Goal: Task Accomplishment & Management: Manage account settings

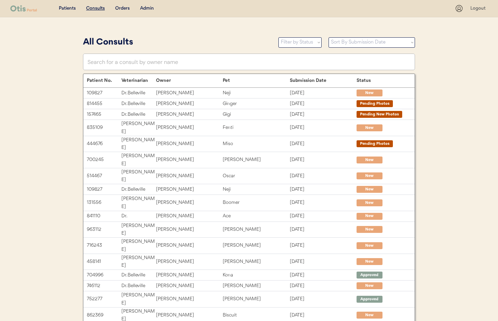
click at [145, 8] on div "Admin" at bounding box center [147, 8] width 14 height 7
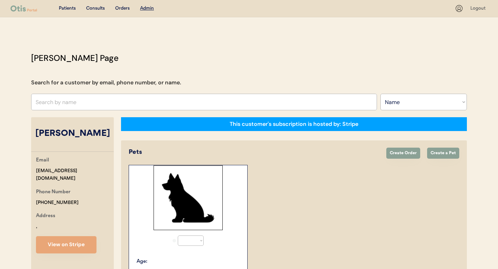
select select ""Name""
select select "true"
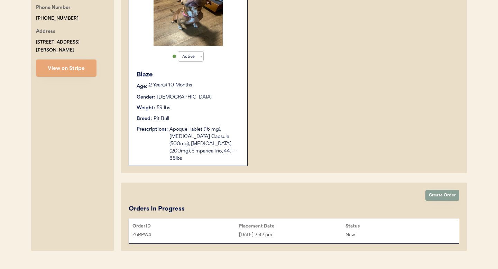
scroll to position [177, 0]
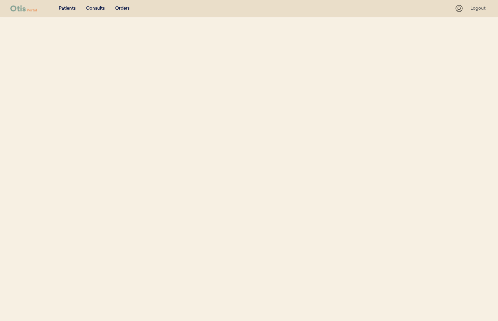
select select ""Name""
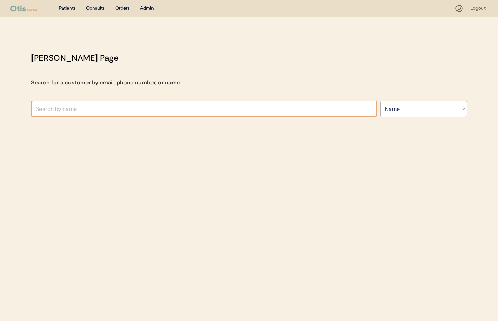
drag, startPoint x: 98, startPoint y: 115, endPoint x: 94, endPoint y: 112, distance: 5.3
click at [98, 114] on input "text" at bounding box center [204, 109] width 346 height 17
drag, startPoint x: 51, startPoint y: 111, endPoint x: 34, endPoint y: 109, distance: 17.4
click at [34, 109] on input "Blaze Norford" at bounding box center [204, 109] width 346 height 17
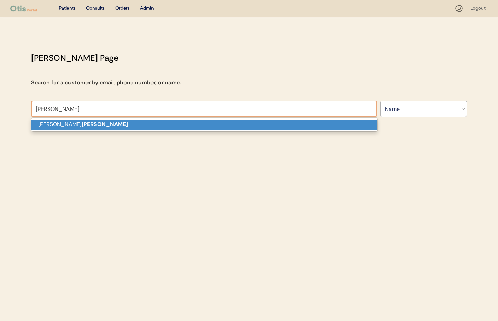
click at [50, 124] on p "Beth Norford" at bounding box center [204, 125] width 346 height 10
type input "Beth Norford"
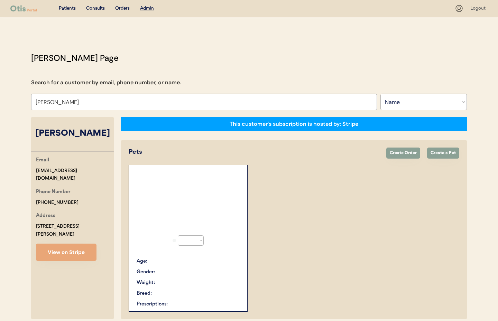
select select "true"
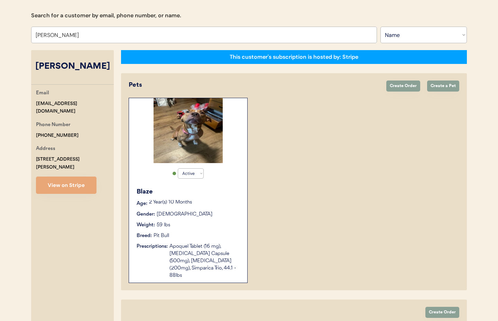
scroll to position [71, 0]
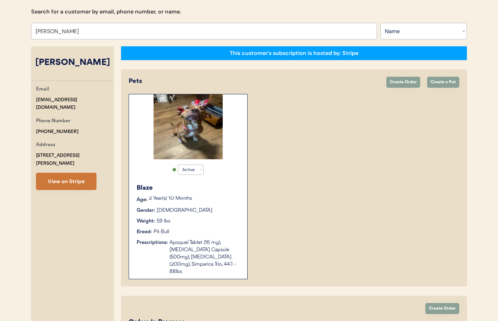
type input "Beth Norford"
click at [56, 179] on button "View on Stripe" at bounding box center [66, 181] width 60 height 17
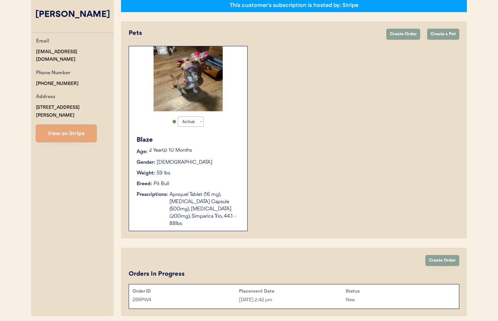
scroll to position [139, 0]
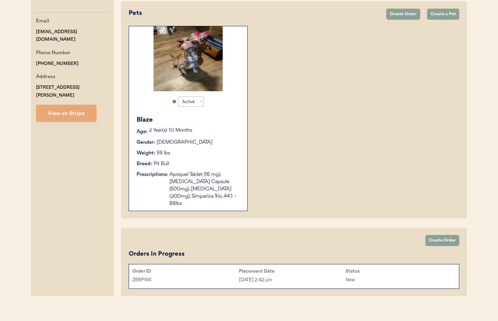
click at [318, 276] on div "Jul 29, 2025 2:42 pm" at bounding box center [292, 280] width 106 height 8
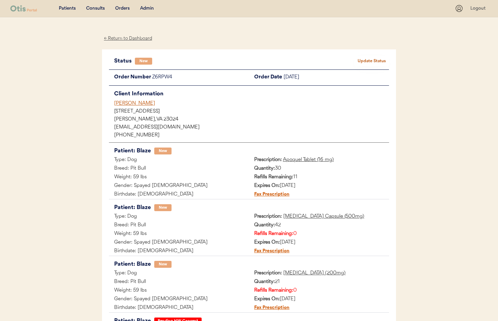
click at [375, 62] on button "Update Status" at bounding box center [371, 61] width 35 height 10
select select ""new""
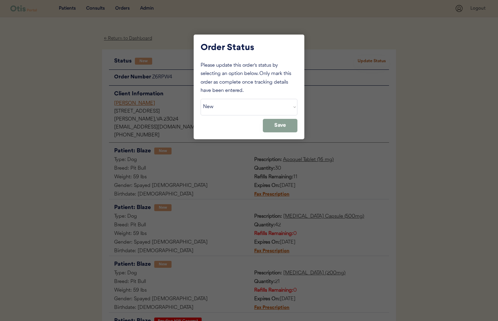
drag, startPoint x: 167, startPoint y: 63, endPoint x: 161, endPoint y: 58, distance: 7.7
click at [167, 63] on div at bounding box center [249, 160] width 498 height 321
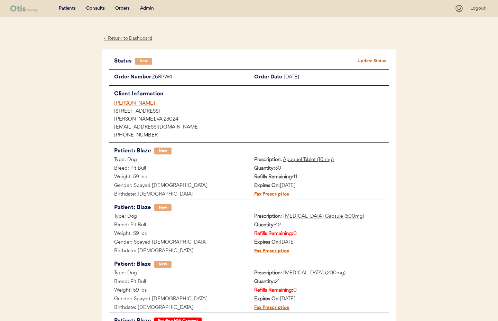
click at [128, 39] on div "← Return to Dashboard" at bounding box center [128, 39] width 52 height 8
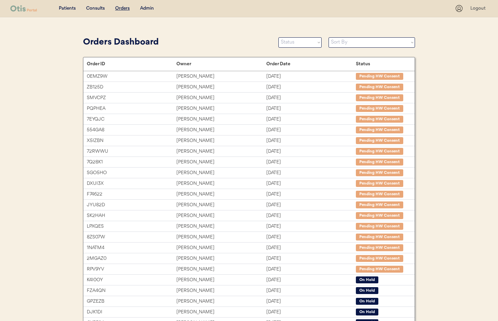
click at [150, 9] on div "Admin" at bounding box center [147, 8] width 14 height 7
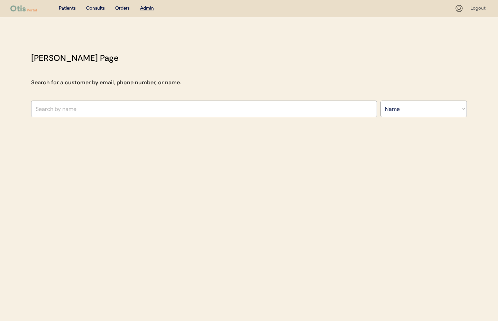
select select ""Name""
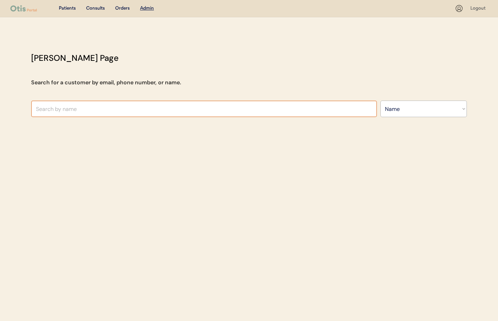
click at [101, 105] on input "text" at bounding box center [204, 109] width 346 height 17
type input "[PERSON_NAME]"
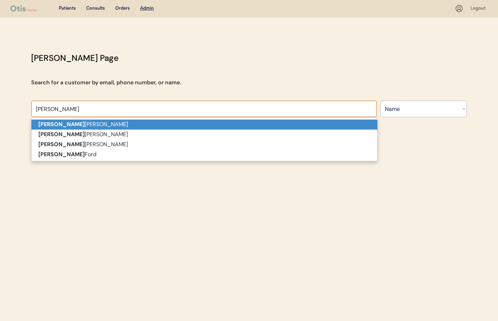
click at [92, 125] on p "Jonathan Mora" at bounding box center [204, 125] width 346 height 10
type input "Jonathan Mora"
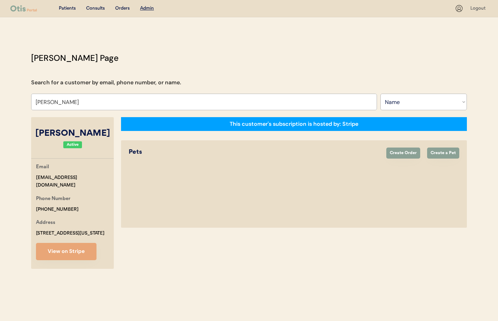
select select "true"
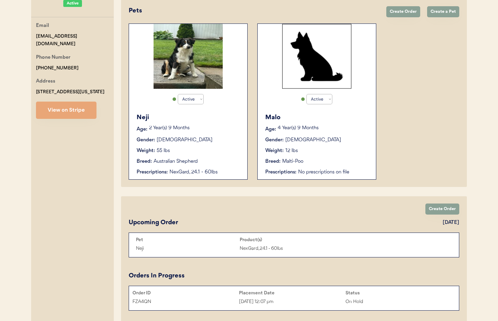
scroll to position [142, 0]
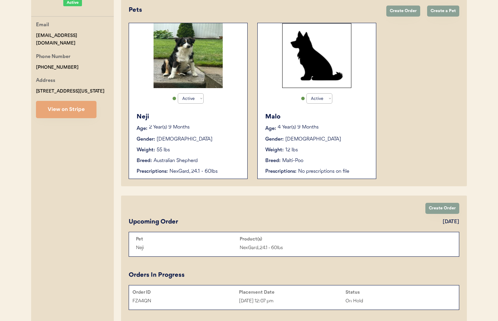
type input "[PERSON_NAME]"
click at [208, 139] on div "Gender: Male" at bounding box center [188, 139] width 104 height 7
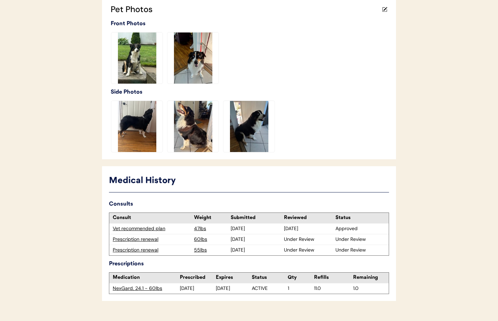
scroll to position [206, 0]
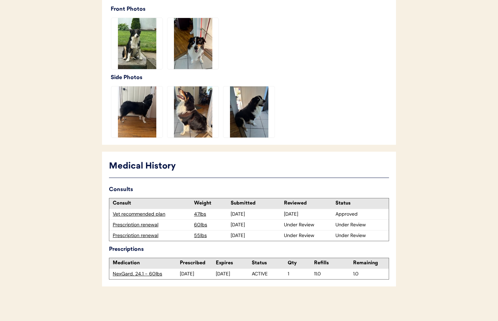
click at [143, 237] on div "Prescription renewal" at bounding box center [152, 235] width 78 height 7
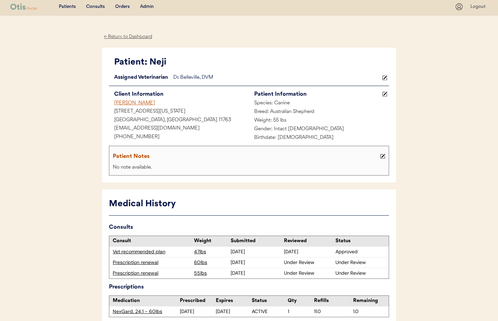
scroll to position [1, 0]
click at [144, 262] on div "Prescription renewal" at bounding box center [152, 262] width 78 height 7
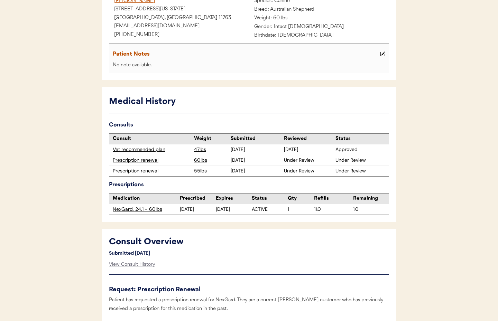
scroll to position [117, 0]
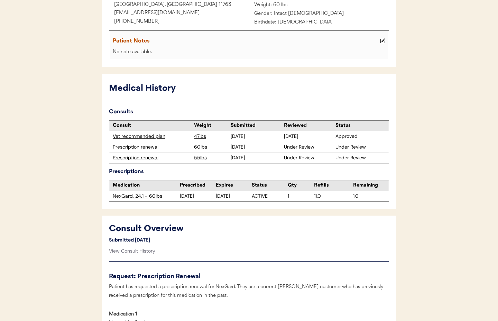
click at [149, 159] on div "Prescription renewal" at bounding box center [152, 157] width 78 height 7
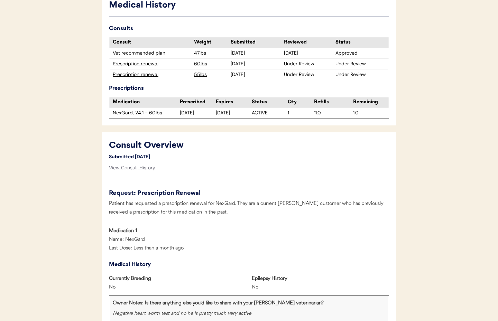
scroll to position [212, 0]
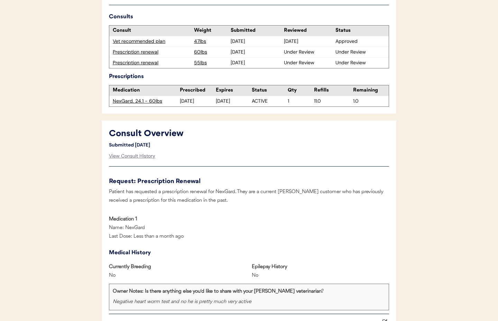
click at [144, 64] on div "Prescription renewal" at bounding box center [152, 62] width 78 height 7
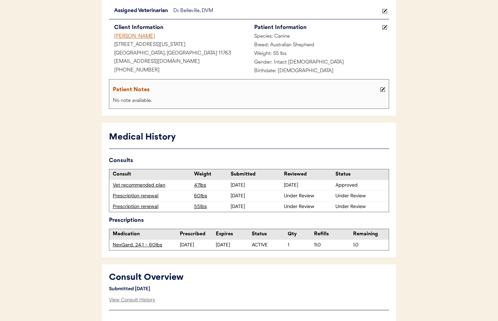
scroll to position [0, 0]
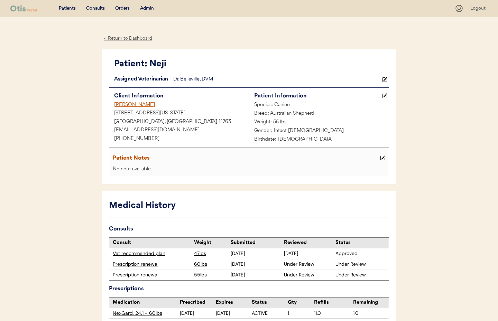
click at [124, 37] on div "← Return to Dashboard" at bounding box center [128, 39] width 52 height 8
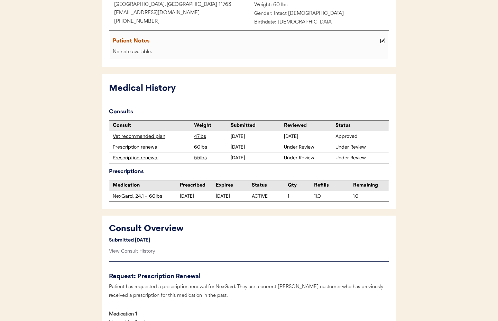
click at [150, 148] on div "Prescription renewal" at bounding box center [152, 147] width 78 height 7
click at [149, 146] on div "Prescription renewal" at bounding box center [152, 147] width 78 height 7
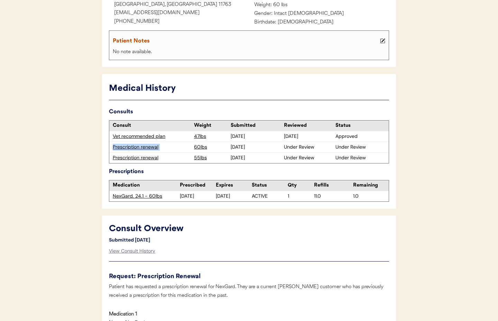
click at [149, 146] on div "Prescription renewal" at bounding box center [152, 147] width 78 height 7
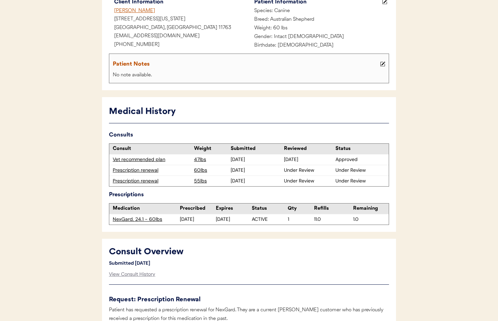
scroll to position [83, 0]
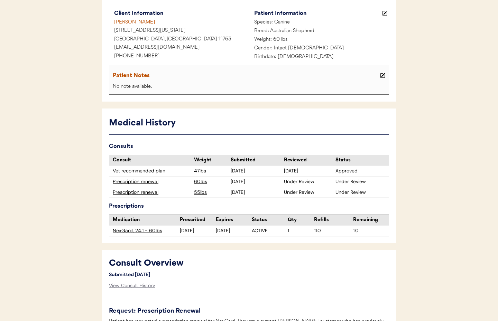
click at [130, 192] on div "Prescription renewal" at bounding box center [152, 192] width 78 height 7
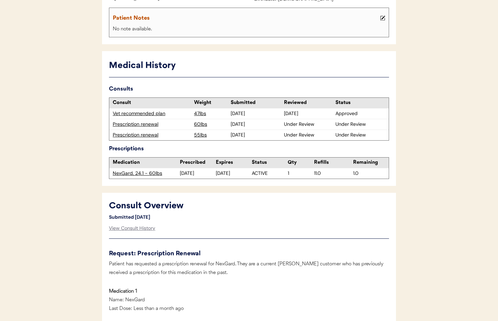
scroll to position [138, 0]
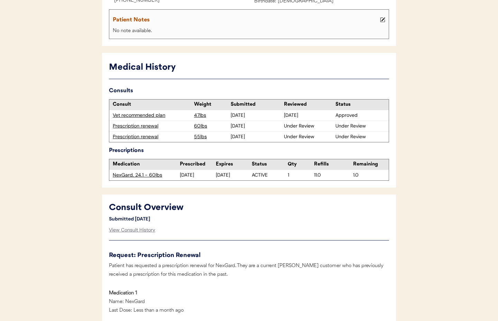
click at [123, 126] on div "Prescription renewal" at bounding box center [152, 126] width 78 height 7
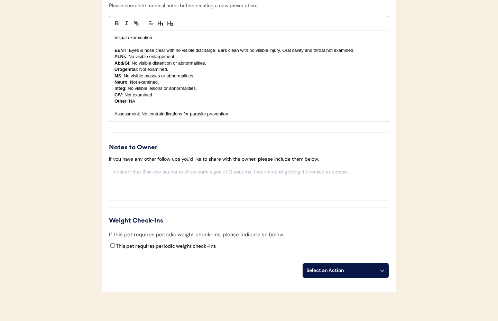
scroll to position [701, 0]
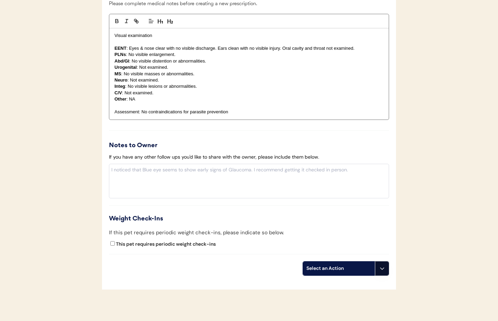
click at [386, 271] on button at bounding box center [382, 269] width 14 height 14
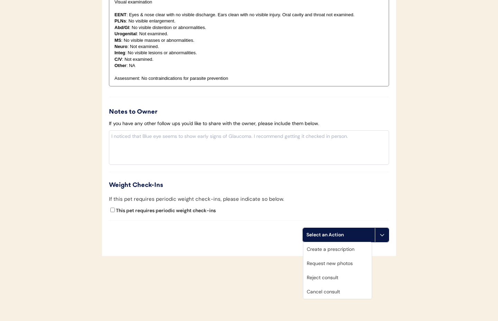
scroll to position [739, 0]
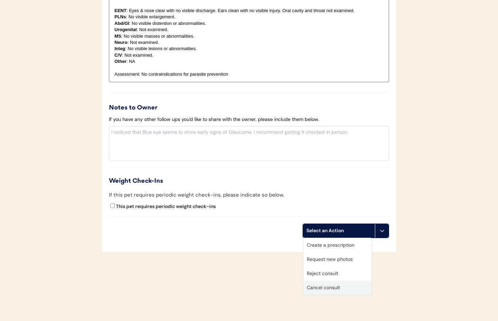
click at [337, 286] on div "Cancel consult" at bounding box center [337, 288] width 68 height 14
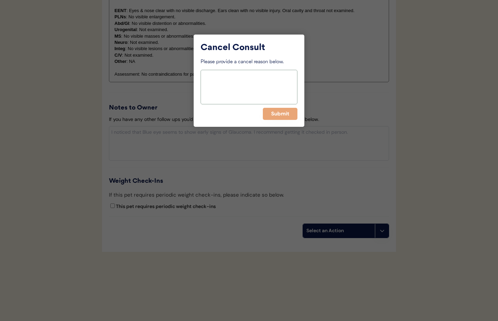
click at [223, 93] on textarea at bounding box center [248, 87] width 97 height 35
type textarea "duplicate already submitted 9/12"
click at [288, 117] on button "Submit" at bounding box center [280, 114] width 35 height 12
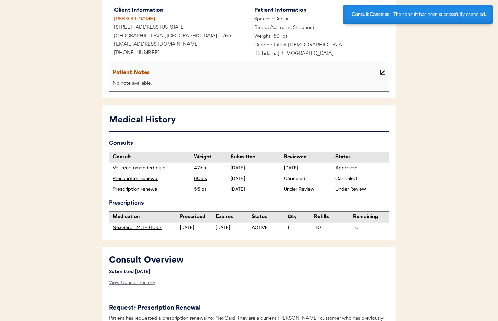
scroll to position [0, 0]
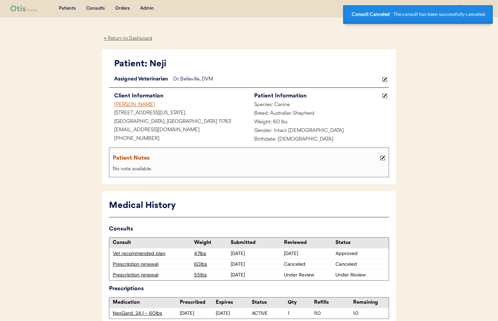
click at [119, 37] on div "← Return to Dashboard" at bounding box center [128, 39] width 52 height 8
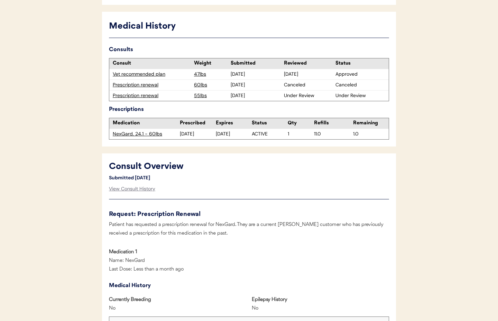
scroll to position [180, 0]
click at [134, 96] on div "Prescription renewal" at bounding box center [152, 95] width 78 height 7
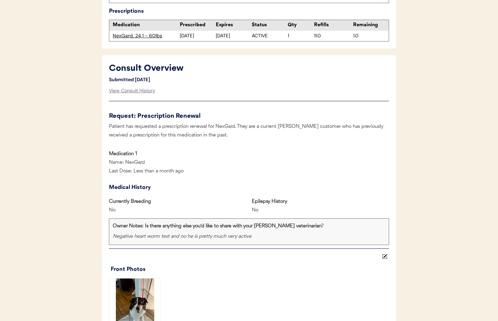
scroll to position [280, 0]
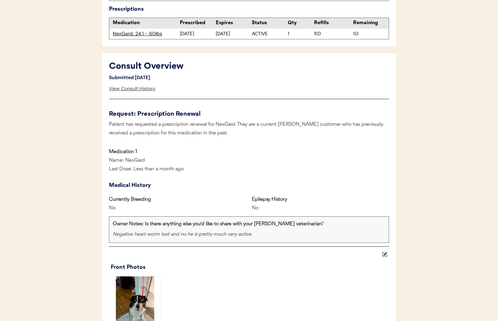
click at [124, 90] on div "View Consult History" at bounding box center [132, 89] width 46 height 14
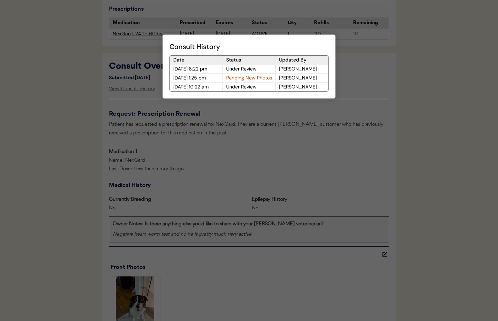
click at [250, 77] on div "Pending New Photos" at bounding box center [249, 78] width 53 height 9
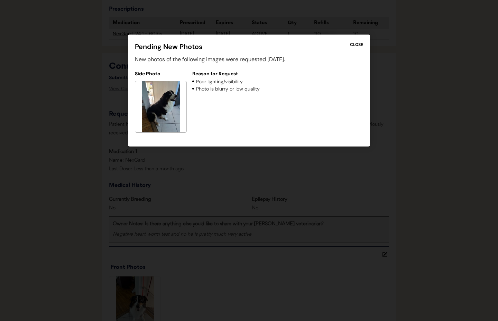
click at [356, 44] on div "CLOSE" at bounding box center [356, 44] width 13 height 6
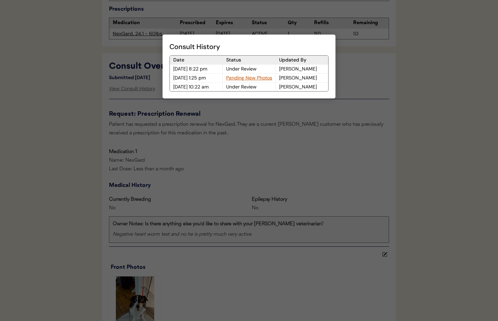
click at [317, 131] on div at bounding box center [249, 160] width 498 height 321
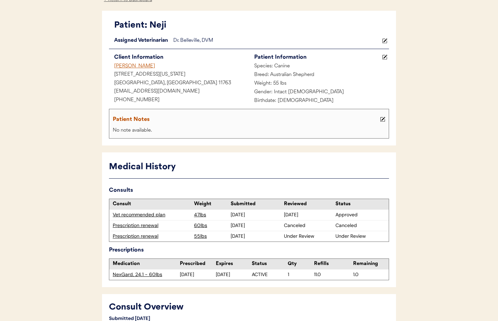
scroll to position [0, 0]
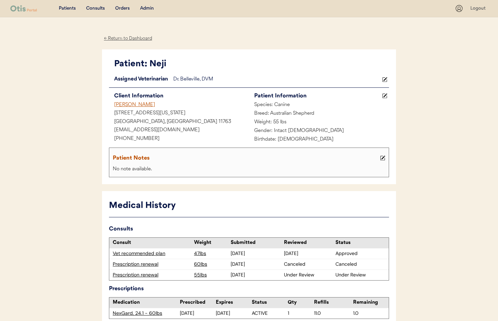
click at [126, 37] on div "← Return to Dashboard" at bounding box center [128, 39] width 52 height 8
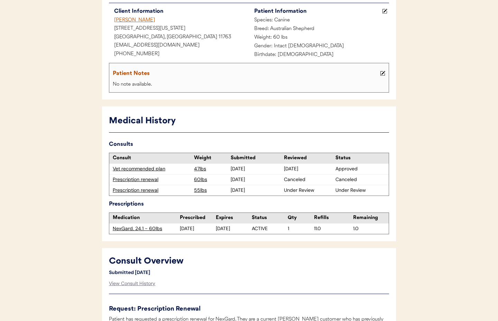
drag, startPoint x: 233, startPoint y: 67, endPoint x: 225, endPoint y: 64, distance: 8.7
click at [233, 67] on div "Patient Notes" at bounding box center [249, 74] width 276 height 14
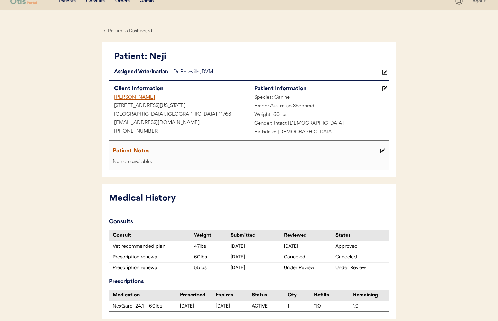
scroll to position [0, 0]
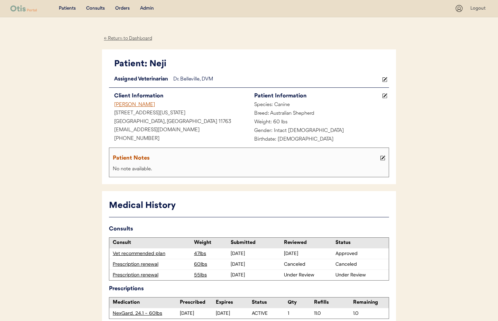
click at [122, 40] on div "← Return to Dashboard" at bounding box center [128, 39] width 52 height 8
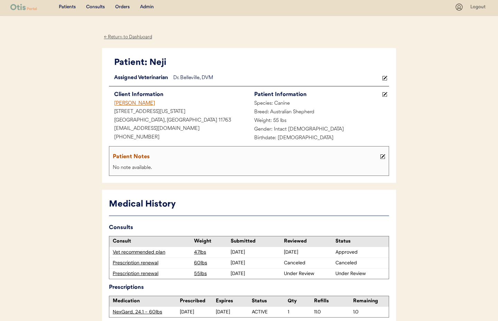
click at [120, 38] on div "← Return to Dashboard" at bounding box center [128, 37] width 52 height 8
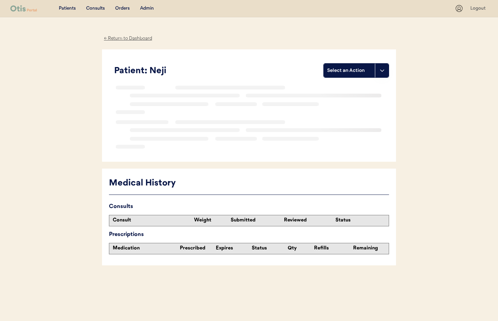
click at [148, 8] on div "Admin" at bounding box center [147, 8] width 14 height 7
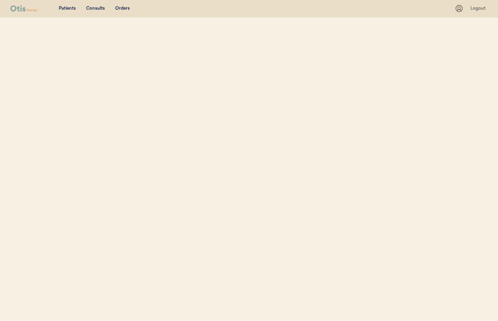
select select ""Name""
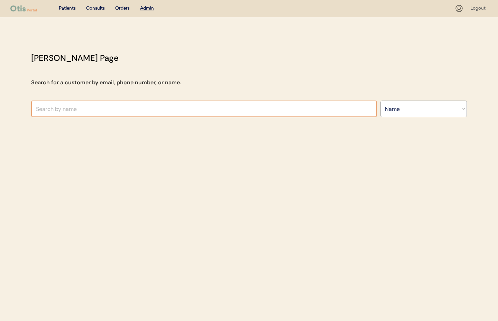
click at [117, 110] on input "text" at bounding box center [204, 109] width 346 height 17
type input "Je"
type input "[PERSON_NAME]"
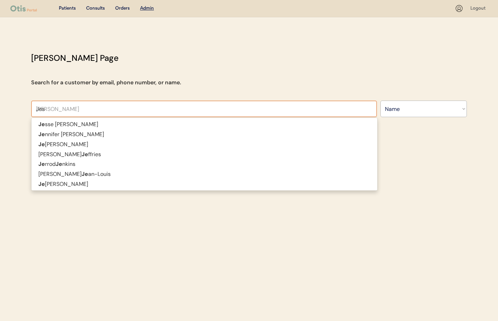
type input "[PERSON_NAME]"
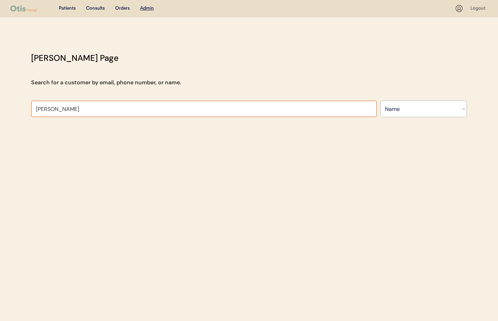
click at [47, 110] on input "[PERSON_NAME]" at bounding box center [204, 109] width 346 height 17
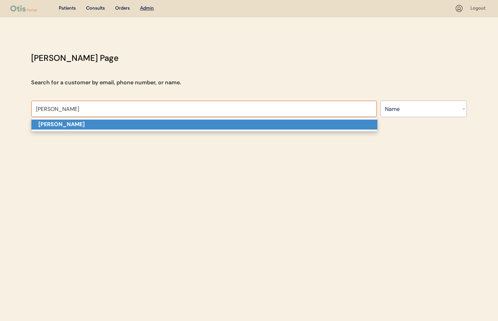
click at [65, 127] on strong "[PERSON_NAME]" at bounding box center [61, 124] width 46 height 7
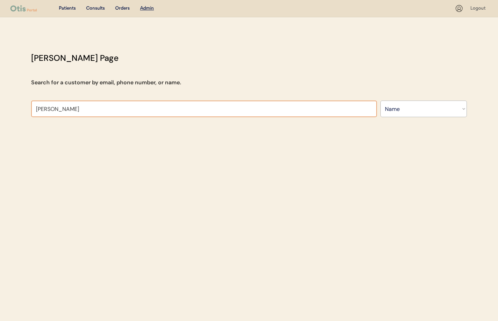
click at [91, 108] on input "[PERSON_NAME]" at bounding box center [204, 109] width 346 height 17
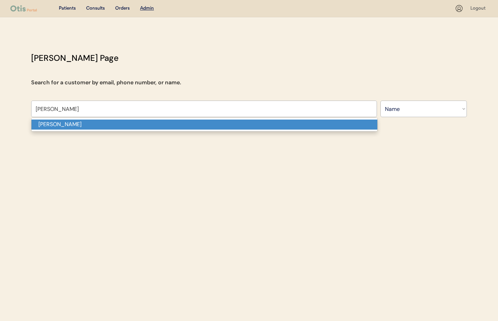
click at [76, 123] on p "[PERSON_NAME]" at bounding box center [204, 125] width 346 height 10
type input "[PERSON_NAME]"
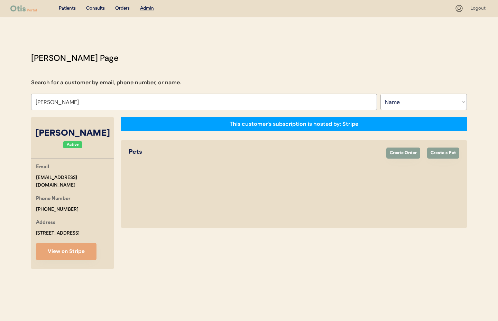
select select "true"
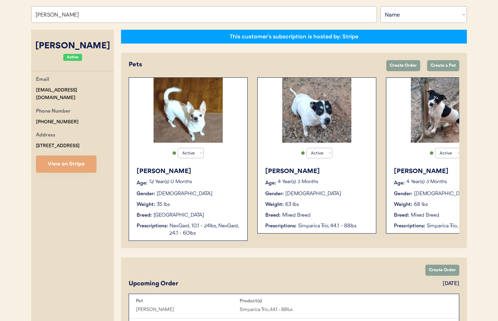
scroll to position [0, 55]
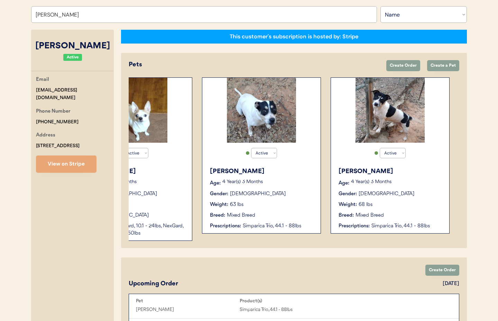
type input "[PERSON_NAME]"
click at [403, 204] on div "Weight: 68 lbs" at bounding box center [390, 204] width 104 height 7
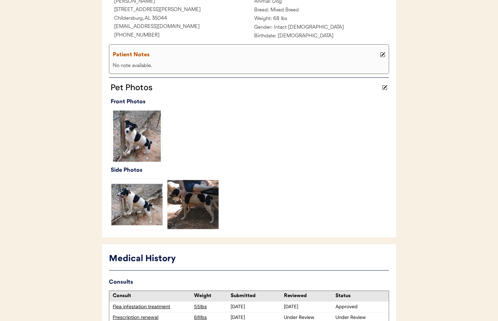
scroll to position [196, 0]
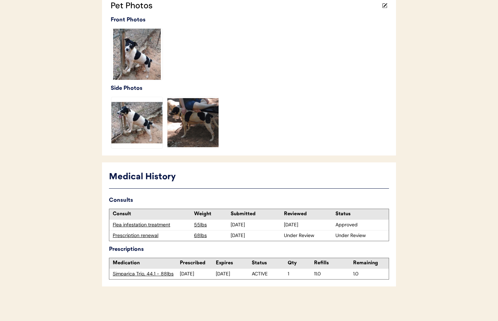
click at [140, 235] on div "Prescription renewal" at bounding box center [152, 235] width 78 height 7
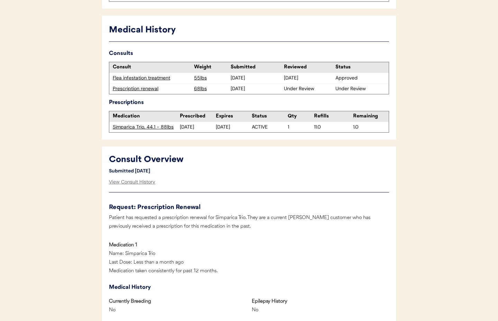
scroll to position [180, 0]
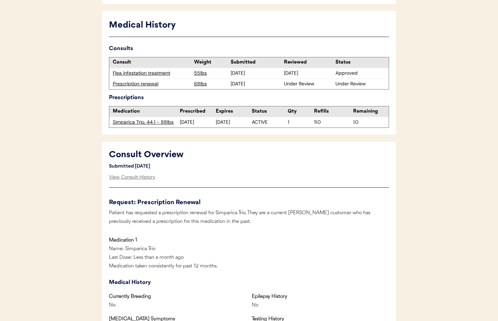
click at [141, 84] on div "Prescription renewal" at bounding box center [152, 84] width 78 height 7
click at [140, 178] on div "View Consult History" at bounding box center [132, 177] width 46 height 14
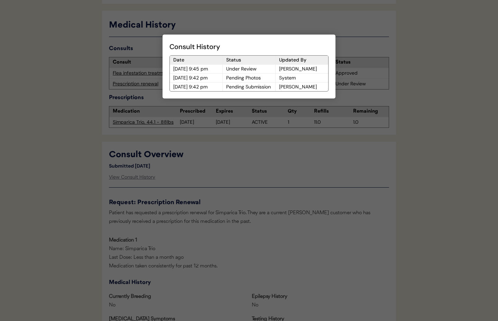
click at [255, 177] on div at bounding box center [249, 160] width 498 height 321
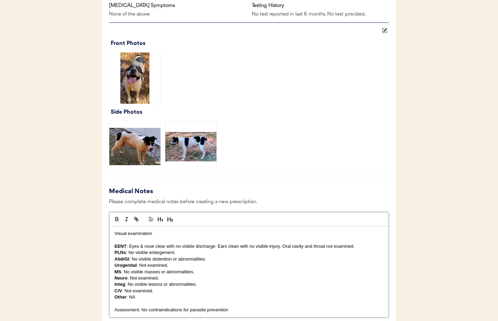
scroll to position [495, 0]
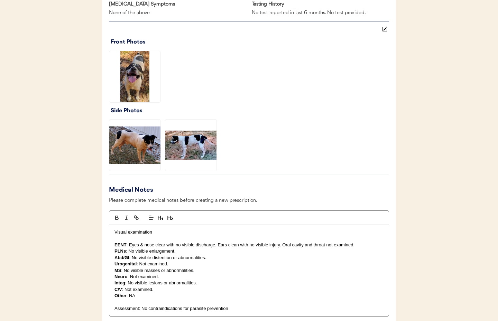
click at [122, 147] on img at bounding box center [134, 145] width 51 height 51
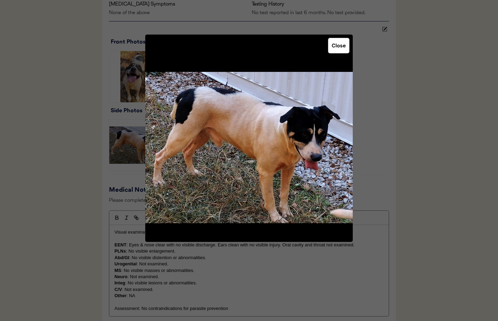
drag, startPoint x: 340, startPoint y: 45, endPoint x: 294, endPoint y: 63, distance: 49.7
click at [340, 45] on button "Close" at bounding box center [338, 45] width 21 height 15
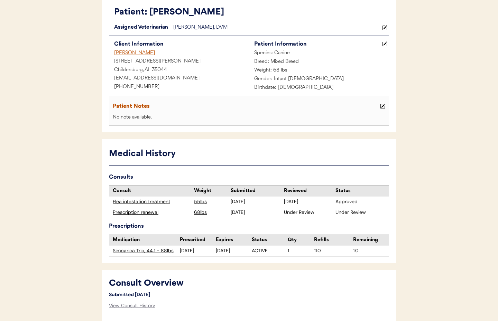
scroll to position [0, 0]
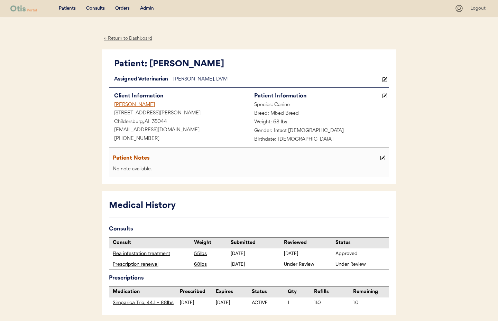
click at [387, 79] on button at bounding box center [384, 79] width 9 height 9
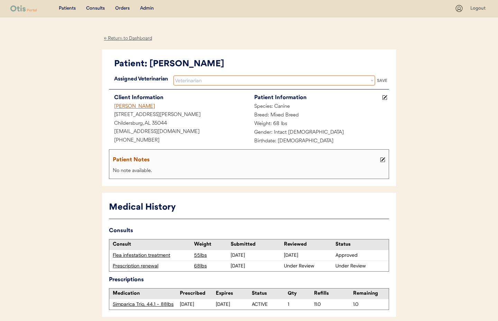
click at [261, 80] on select "Veterinarian Erin Belleville Hillary Braverman Kit Warren" at bounding box center [274, 80] width 202 height 10
select select ""1348695171700984260__LOOKUP__1733767339806x932322702314707600""
click at [173, 75] on select "Veterinarian Erin Belleville Hillary Braverman Kit Warren" at bounding box center [274, 80] width 202 height 10
click at [382, 81] on div "SAVE" at bounding box center [382, 80] width 14 height 4
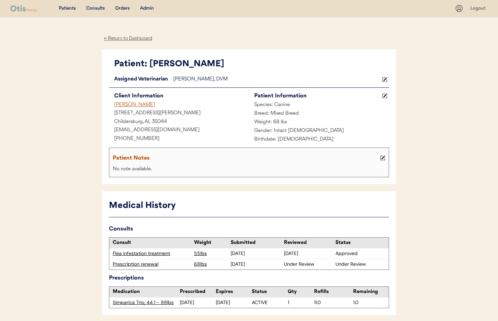
click at [117, 37] on div "← Return to Dashboard" at bounding box center [128, 39] width 52 height 8
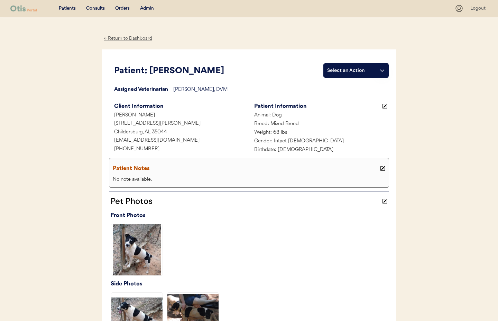
click at [113, 37] on div "← Return to Dashboard" at bounding box center [128, 39] width 52 height 8
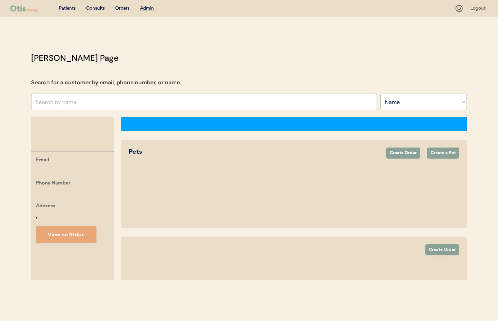
select select ""Name""
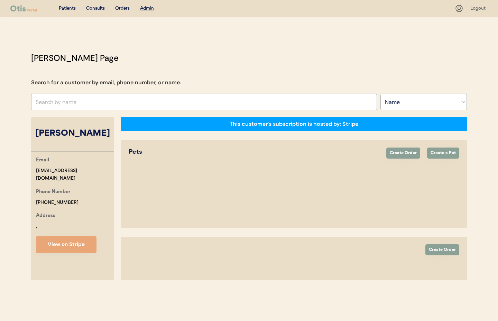
select select "true"
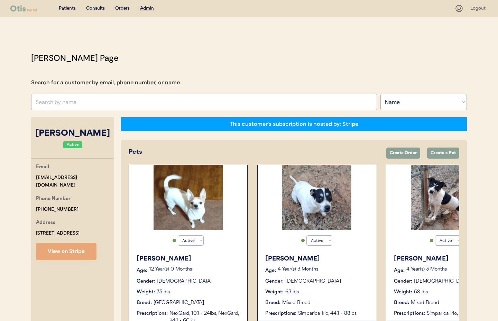
click at [334, 268] on p "4 Year(s) 3 Months" at bounding box center [322, 269] width 91 height 5
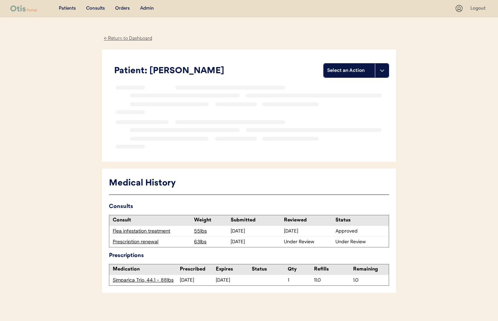
scroll to position [6, 0]
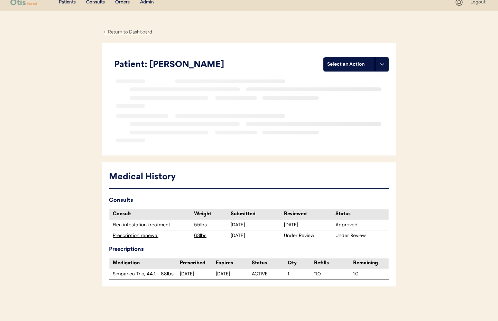
click at [137, 234] on div "Prescription renewal" at bounding box center [152, 235] width 78 height 7
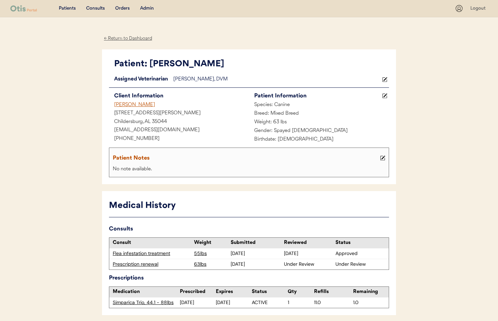
click at [383, 79] on icon at bounding box center [384, 79] width 5 height 5
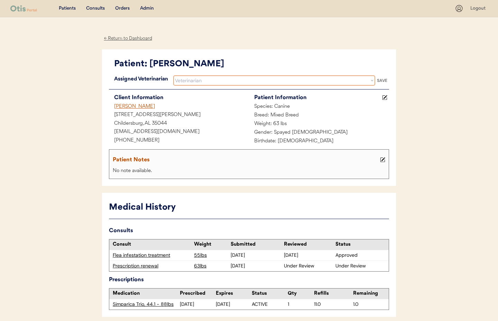
click at [252, 81] on select "Veterinarian [PERSON_NAME] [PERSON_NAME] [PERSON_NAME]" at bounding box center [274, 80] width 202 height 10
select select ""1348695171700984260__LOOKUP__1733767339806x932322702314707600""
click at [173, 75] on select "Veterinarian [PERSON_NAME] [PERSON_NAME] [PERSON_NAME]" at bounding box center [274, 80] width 202 height 10
click at [381, 81] on div "SAVE" at bounding box center [382, 80] width 14 height 4
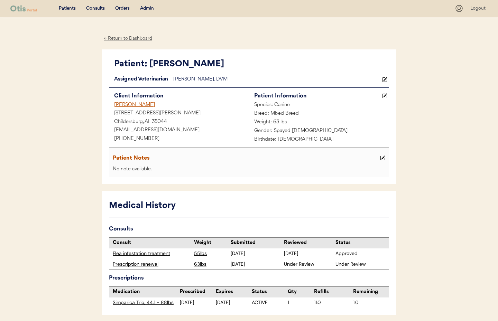
scroll to position [20, 0]
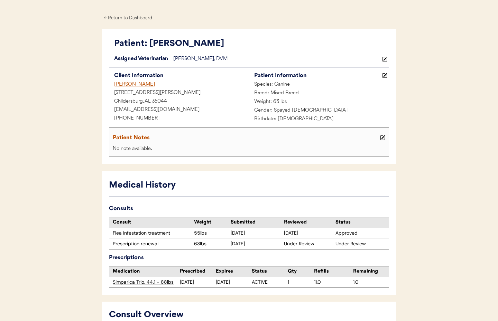
click at [122, 18] on div "← Return to Dashboard" at bounding box center [128, 18] width 52 height 8
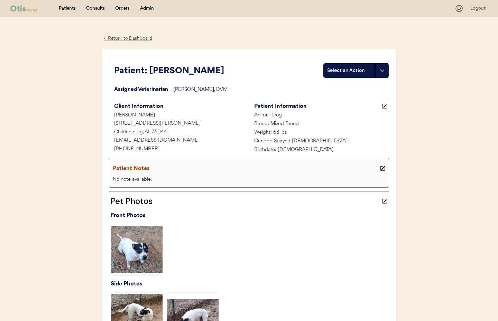
click at [129, 39] on div "← Return to Dashboard" at bounding box center [128, 39] width 52 height 8
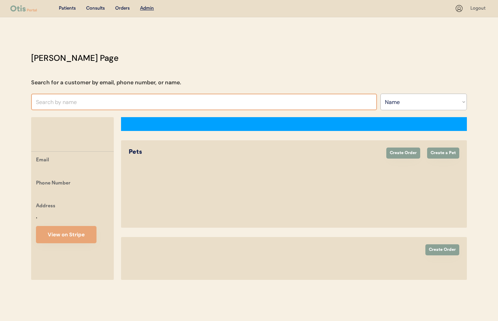
select select ""Name""
select select "true"
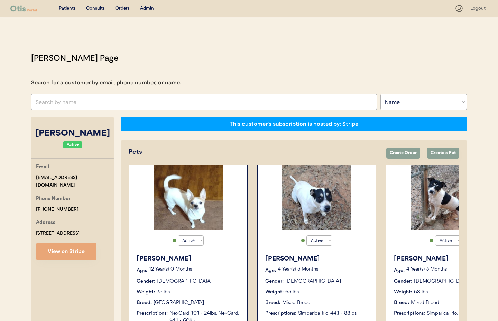
click at [436, 302] on div "Mixed Breed" at bounding box center [424, 302] width 28 height 7
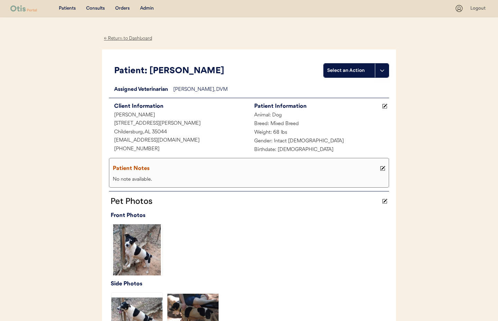
drag, startPoint x: 120, startPoint y: 41, endPoint x: 131, endPoint y: 29, distance: 16.7
click at [120, 41] on div "← Return to Dashboard" at bounding box center [128, 39] width 52 height 8
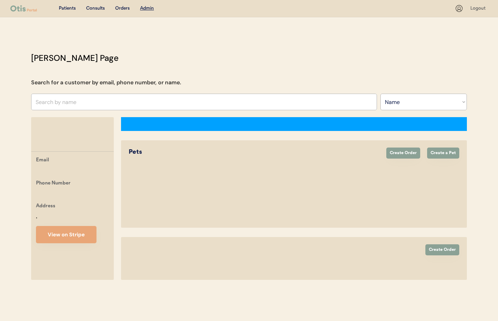
select select ""Name""
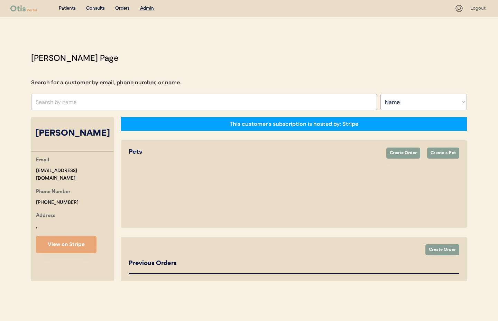
select select "true"
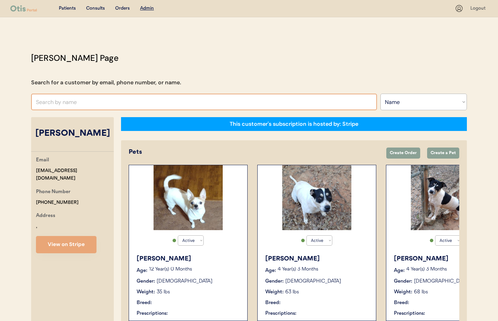
click at [89, 101] on input "text" at bounding box center [204, 102] width 346 height 17
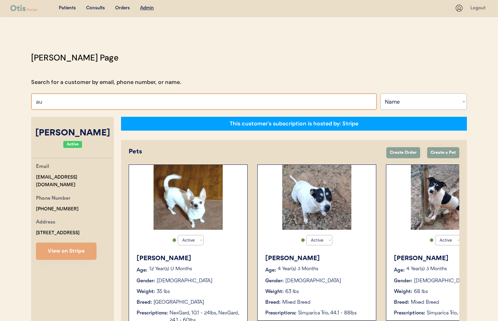
type input "a"
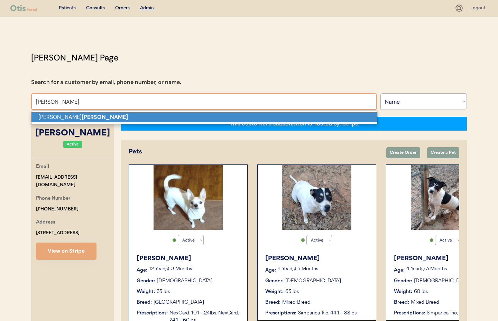
click at [87, 116] on p "[PERSON_NAME]" at bounding box center [204, 117] width 346 height 10
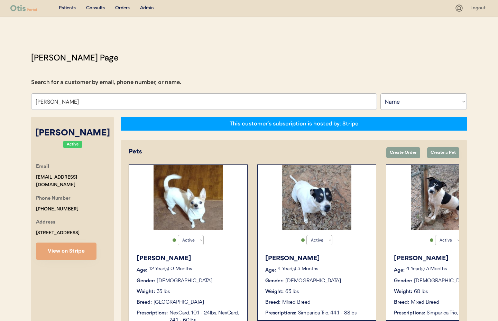
scroll to position [0, 0]
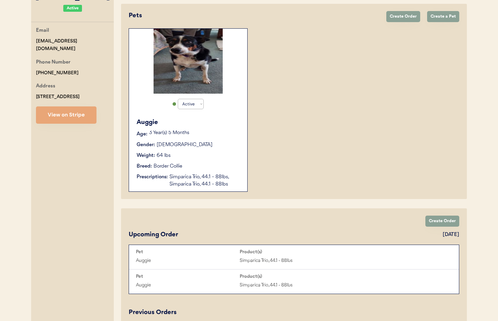
scroll to position [138, 0]
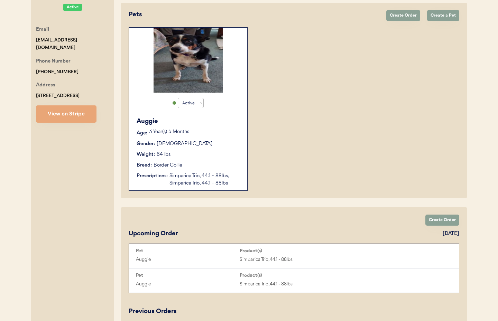
type input "Michael T Fortino"
click at [224, 158] on div "Auggie Age: 3 Year(s) 5 Months Gender: Male Weight: 64 lbs Breed: Border Collie…" at bounding box center [187, 151] width 111 height 77
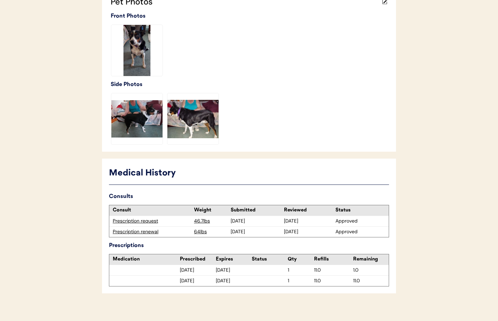
scroll to position [206, 0]
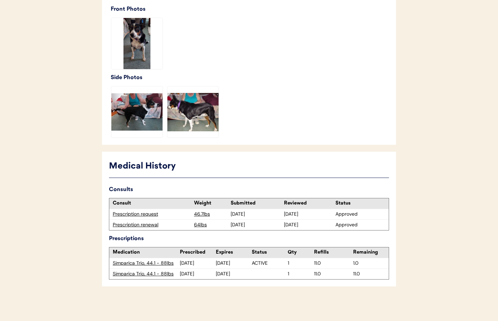
click at [135, 227] on div "Prescription renewal" at bounding box center [152, 224] width 78 height 7
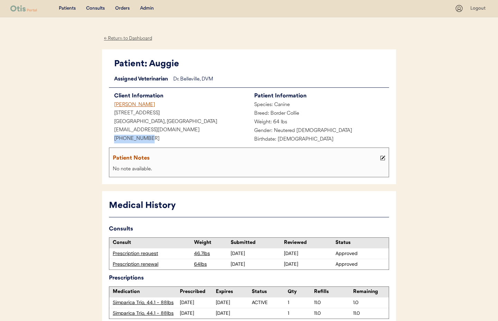
drag, startPoint x: 144, startPoint y: 139, endPoint x: 108, endPoint y: 138, distance: 35.2
click at [107, 138] on div "Patient: Auggie Loading... Assigned Veterinarian Dr. Belleville, DVM Client Inf…" at bounding box center [249, 116] width 294 height 135
copy div "[PHONE_NUMBER]"
drag, startPoint x: 119, startPoint y: 37, endPoint x: 153, endPoint y: 41, distance: 34.5
click at [119, 37] on div "← Return to Dashboard" at bounding box center [128, 39] width 52 height 8
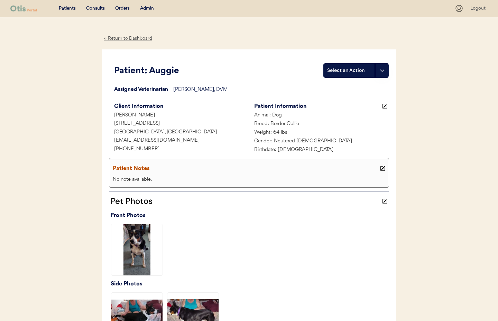
click at [113, 38] on div "← Return to Dashboard" at bounding box center [128, 39] width 52 height 8
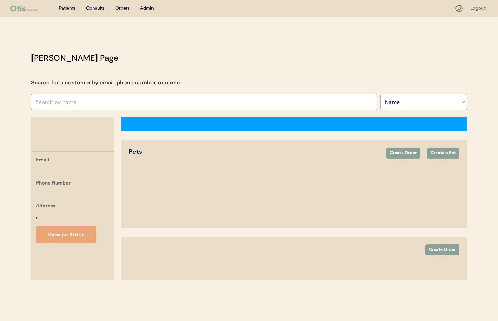
select select ""Name""
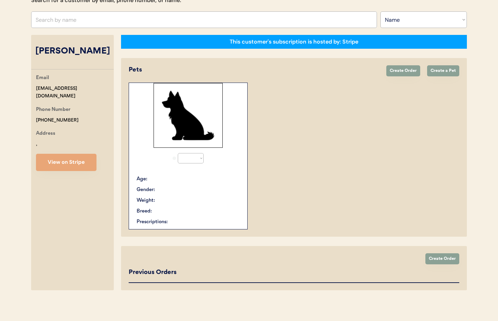
select select "true"
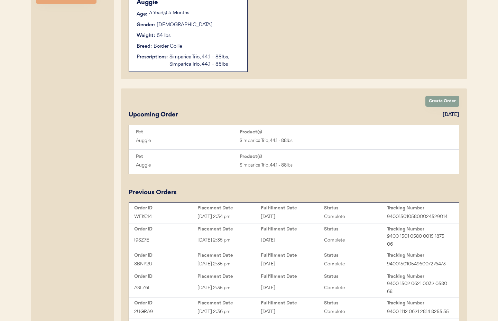
scroll to position [250, 0]
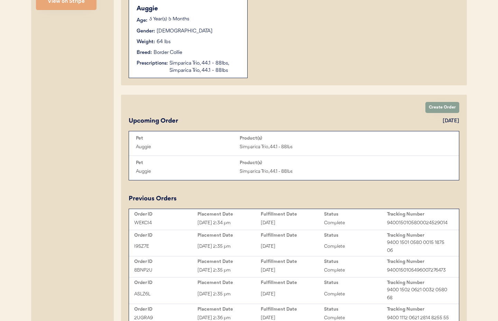
click at [55, 47] on div "Michael T Fortino Active Email tampabaydomains@gmail.com Phone Number +13159910…" at bounding box center [72, 163] width 83 height 592
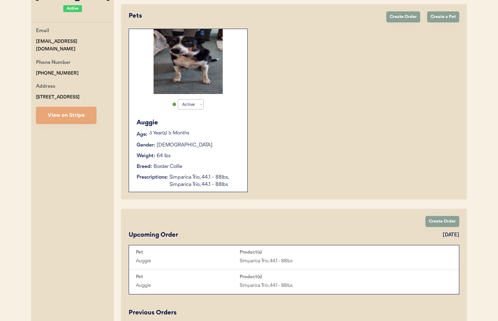
scroll to position [125, 0]
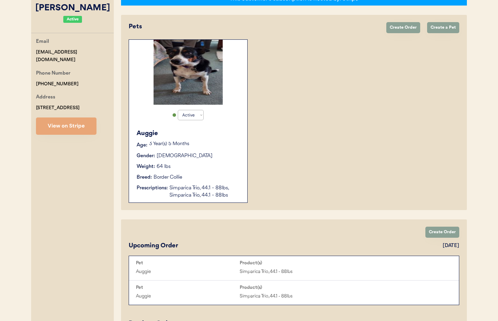
click at [77, 132] on button "View on Stripe" at bounding box center [66, 125] width 60 height 17
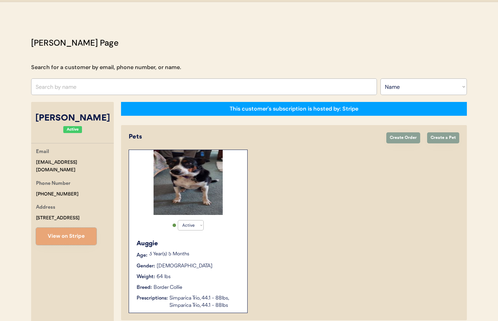
scroll to position [0, 0]
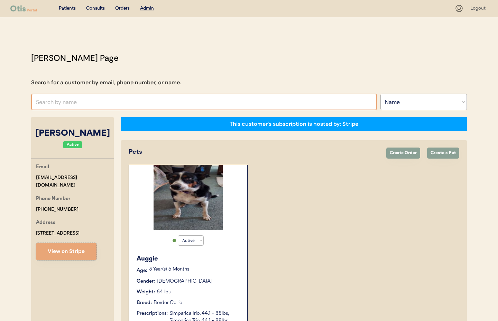
click at [106, 108] on input "text" at bounding box center [204, 102] width 346 height 17
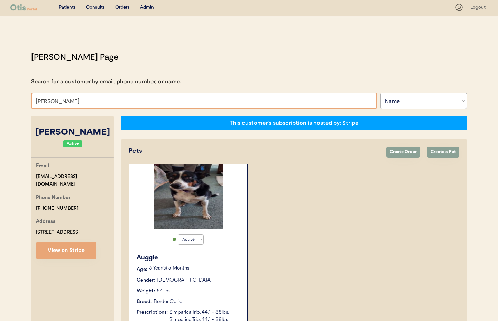
drag, startPoint x: 48, startPoint y: 102, endPoint x: 12, endPoint y: 100, distance: 36.0
type input "Spiering"
drag, startPoint x: 67, startPoint y: 103, endPoint x: 21, endPoint y: 99, distance: 46.1
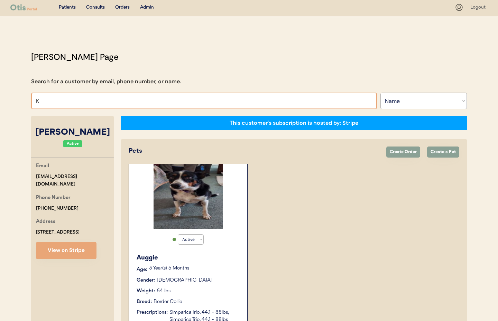
type input "Ke"
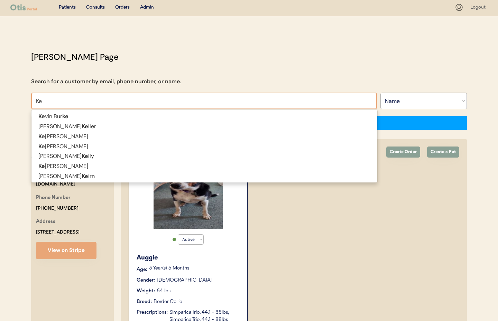
type input "Kevin Burke"
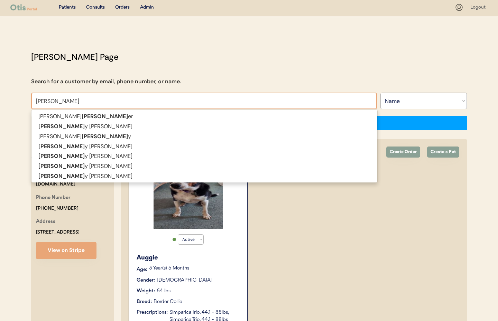
type input "Kelli"
type input "Kellie Jenkins"
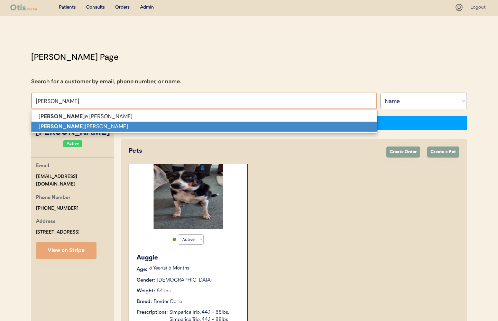
click at [51, 125] on p "Kelli Wolfe" at bounding box center [204, 127] width 346 height 10
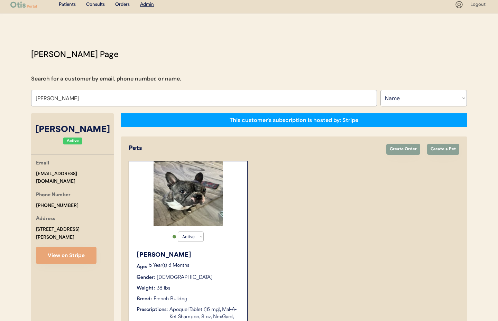
scroll to position [3, 0]
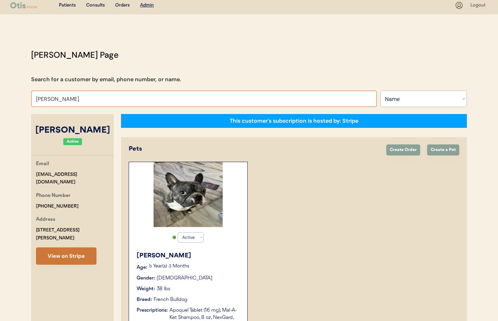
click at [67, 249] on button "View on Stripe" at bounding box center [66, 255] width 60 height 17
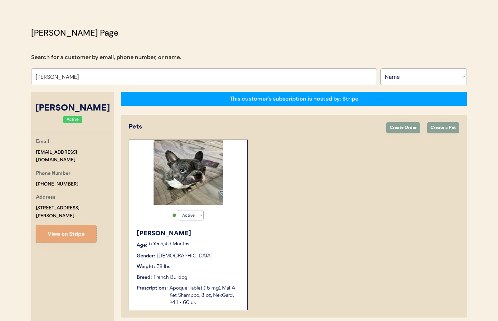
scroll to position [29, 0]
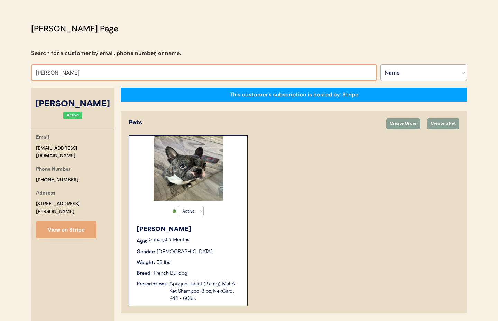
drag, startPoint x: 66, startPoint y: 72, endPoint x: 22, endPoint y: 72, distance: 43.5
click at [22, 72] on div "Patients Consults Orders Admin Logout Otis Admin Page Search for a customer by …" at bounding box center [249, 195] width 498 height 449
drag, startPoint x: 40, startPoint y: 74, endPoint x: 51, endPoint y: 77, distance: 11.6
click at [40, 74] on input "valeeta aaron" at bounding box center [204, 72] width 346 height 17
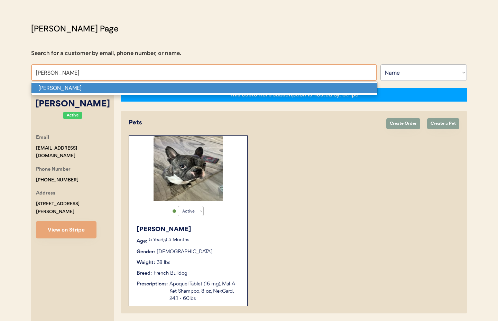
click at [84, 88] on p "Veleeta Aaron" at bounding box center [204, 88] width 346 height 10
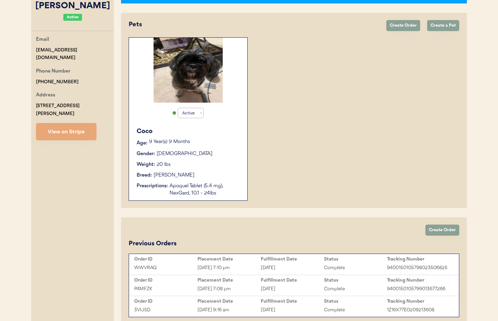
scroll to position [128, 0]
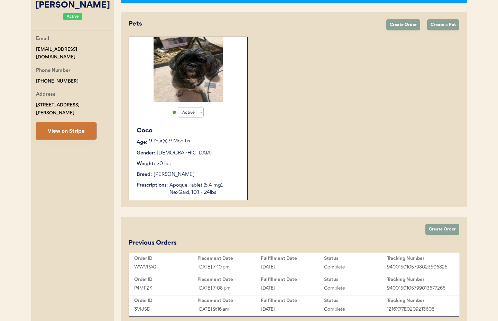
click at [78, 128] on button "View on Stripe" at bounding box center [66, 130] width 60 height 17
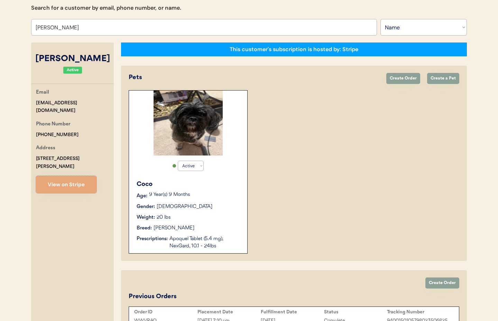
scroll to position [0, 0]
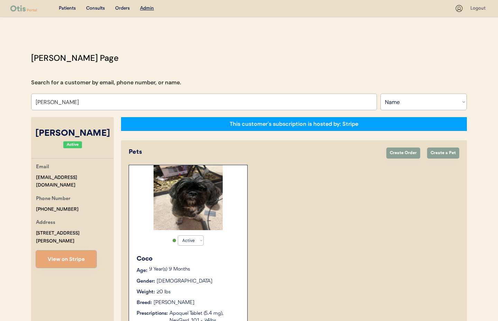
click at [90, 106] on input "Veleeta Aaron" at bounding box center [204, 102] width 346 height 17
click at [19, 98] on div "Patients Consults Orders Admin Logout Otis Admin Page Search for a customer by …" at bounding box center [249, 242] width 498 height 484
type input "Ran"
type input "Rani Patel"
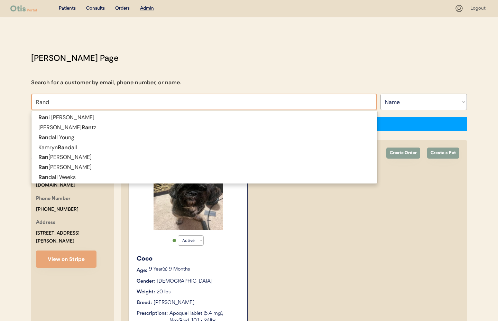
type input "Randi"
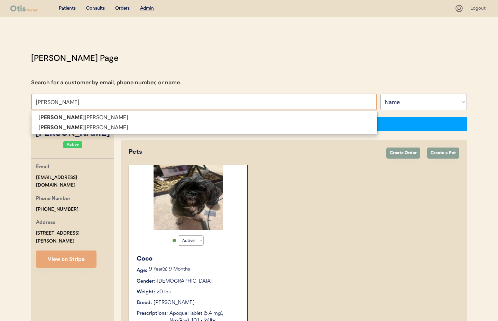
type input "Randi Carter"
click at [68, 133] on span "Randi Carter Randi Gillman" at bounding box center [204, 123] width 346 height 24
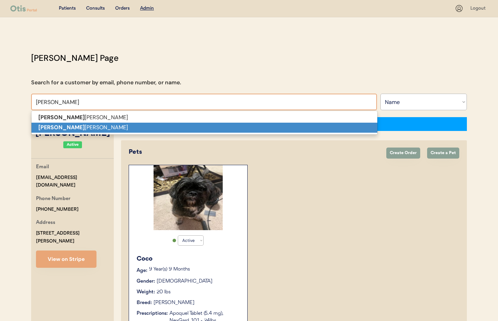
click at [64, 125] on p "Randi Gillman" at bounding box center [204, 128] width 346 height 10
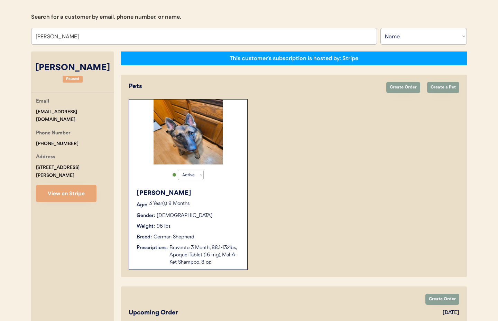
scroll to position [79, 0]
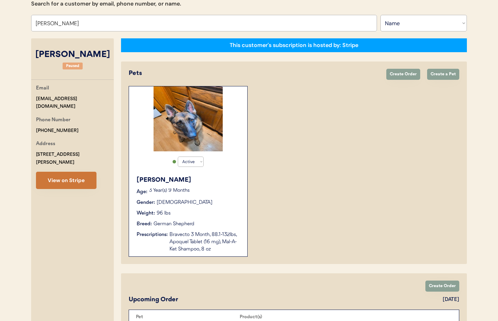
type input "Randi Gillman"
click at [53, 172] on button "View on Stripe" at bounding box center [66, 180] width 60 height 17
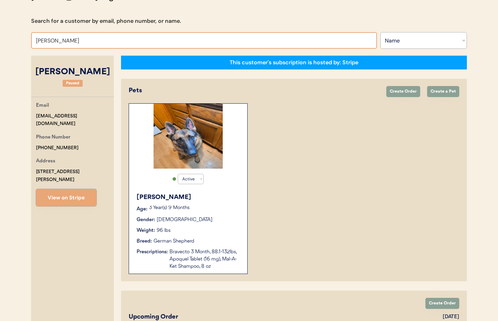
scroll to position [0, 0]
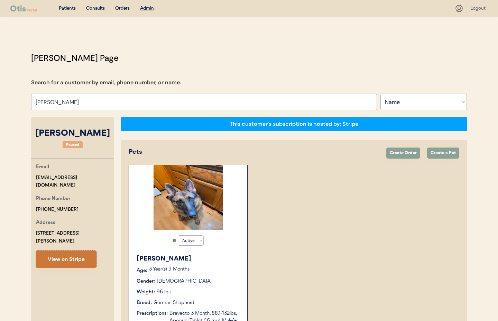
click at [74, 250] on button "View on Stripe" at bounding box center [66, 258] width 60 height 17
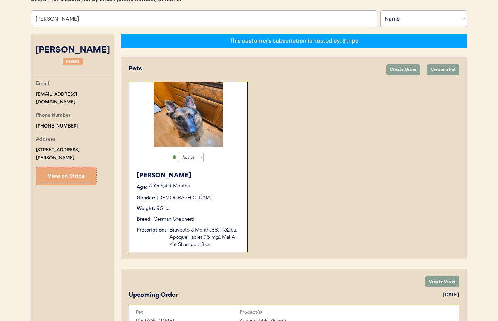
scroll to position [124, 0]
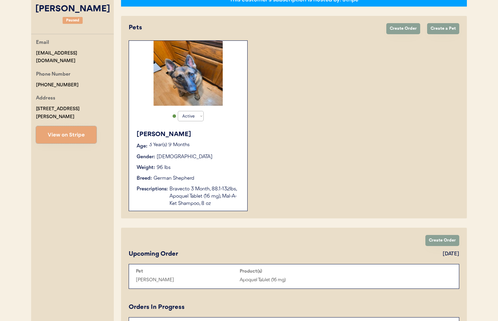
click at [223, 179] on div "Breed: German Shepherd" at bounding box center [188, 178] width 104 height 7
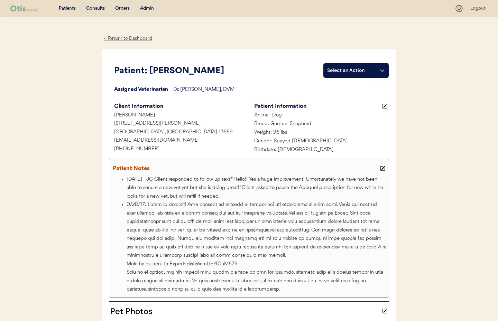
drag, startPoint x: 127, startPoint y: 38, endPoint x: 177, endPoint y: 64, distance: 56.1
click at [127, 38] on div "← Return to Dashboard" at bounding box center [128, 39] width 52 height 8
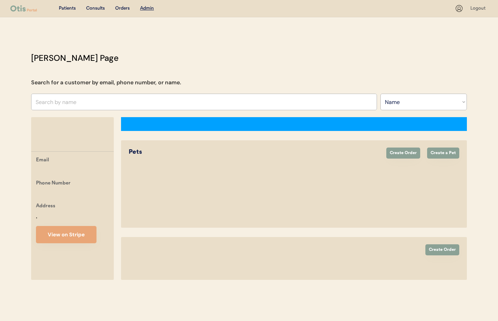
select select ""Name""
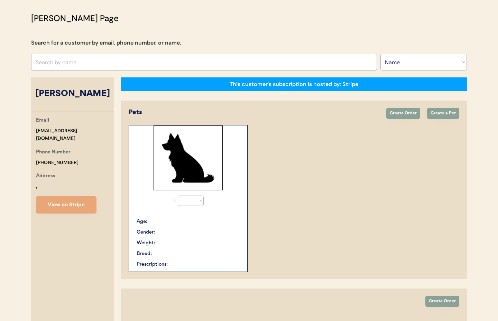
select select "true"
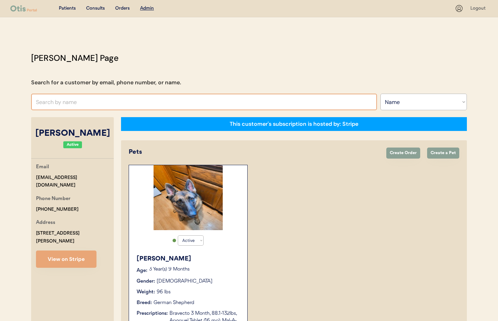
click at [151, 103] on input "text" at bounding box center [204, 102] width 346 height 17
type input "[PERSON_NAME]"
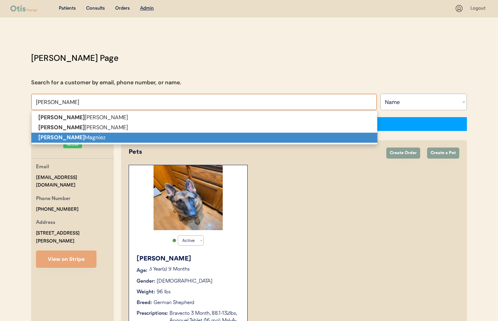
click at [136, 135] on p "[PERSON_NAME]" at bounding box center [204, 138] width 346 height 10
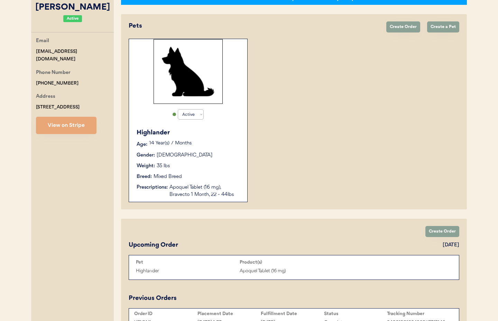
scroll to position [129, 0]
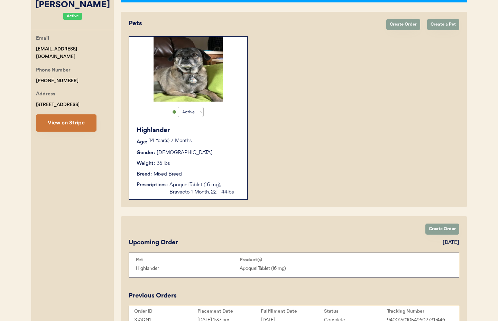
click at [76, 127] on button "View on Stripe" at bounding box center [66, 122] width 60 height 17
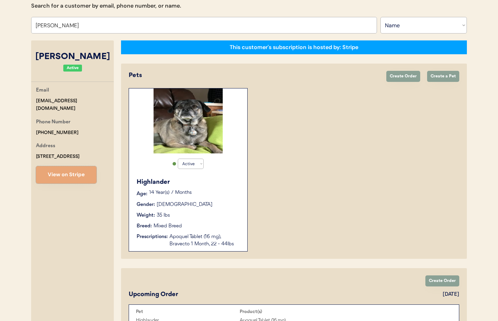
scroll to position [0, 0]
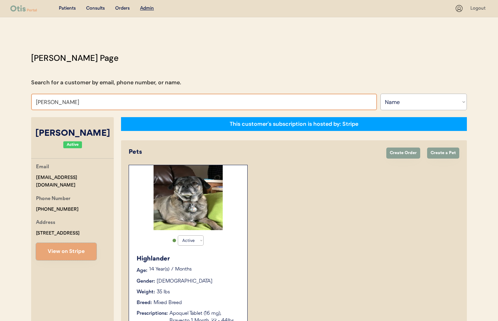
drag, startPoint x: 94, startPoint y: 106, endPoint x: 86, endPoint y: 105, distance: 8.4
click at [94, 106] on input "[PERSON_NAME]" at bounding box center [204, 102] width 346 height 17
drag, startPoint x: 29, startPoint y: 97, endPoint x: 17, endPoint y: 96, distance: 12.5
click at [17, 96] on div "Patients Consults Orders Admin Logout [PERSON_NAME] Admin Page Search for a cus…" at bounding box center [249, 258] width 498 height 516
type input "[PERSON_NAME]"
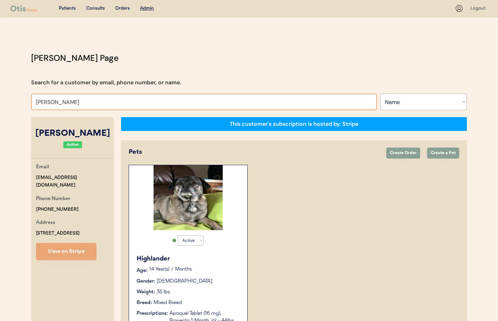
type input "[PERSON_NAME]"
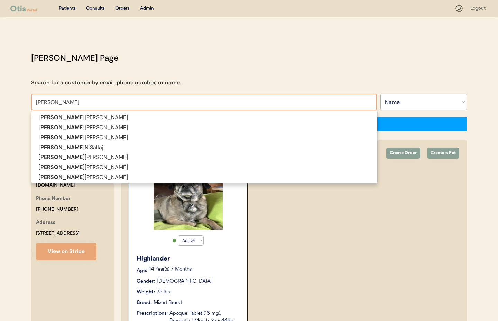
type input "[PERSON_NAME]"
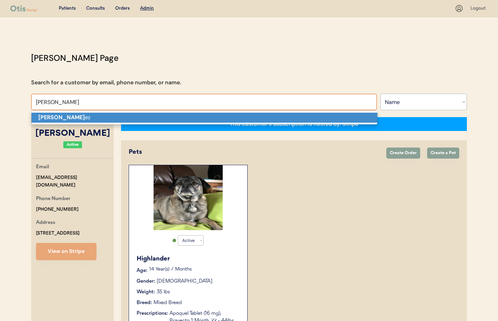
click at [53, 117] on strong "[PERSON_NAME]" at bounding box center [61, 117] width 46 height 7
type input "[PERSON_NAME]"
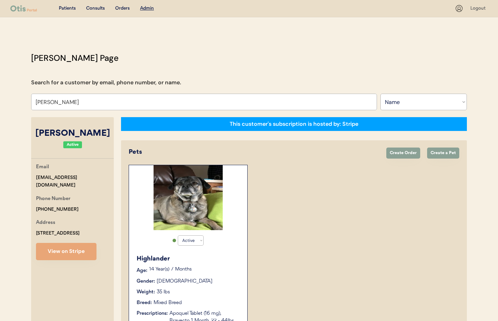
select select "true"
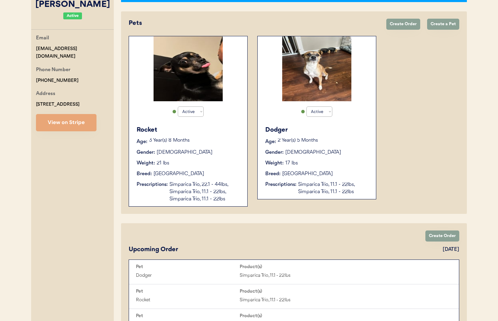
scroll to position [134, 0]
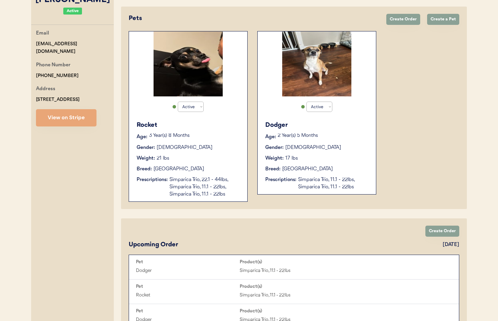
type input "[PERSON_NAME]"
click at [190, 187] on div "Simparica Trio, 22.1 - 44lbs, Simparica Trio, 11.1 - 22lbs, Simparica Trio, 11.…" at bounding box center [204, 187] width 71 height 22
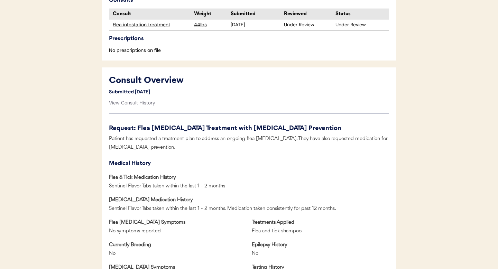
scroll to position [227, 0]
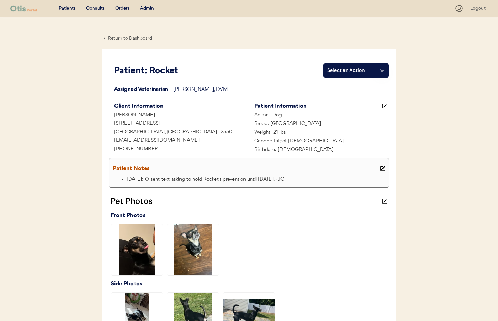
click at [114, 38] on div "← Return to Dashboard" at bounding box center [128, 39] width 52 height 8
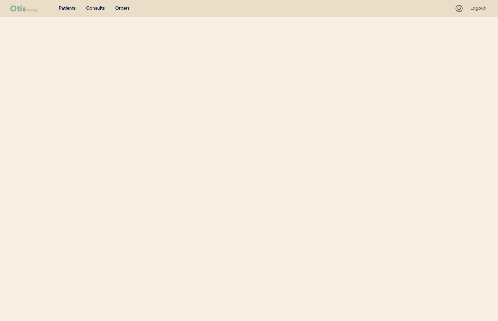
select select ""Name""
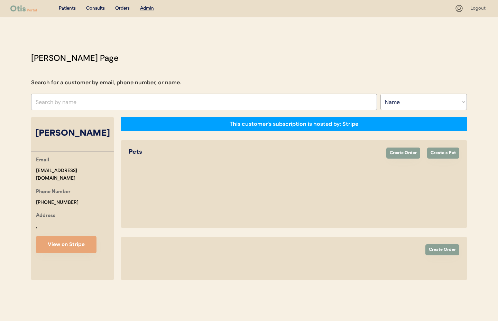
select select "true"
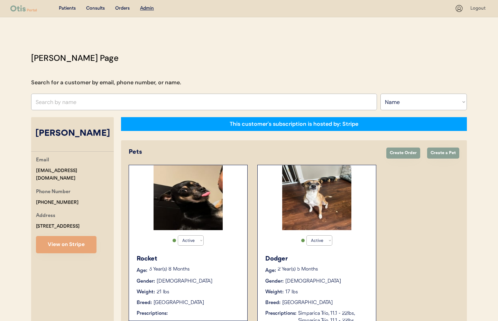
click at [352, 285] on div "Dodger Age: 2 Year(s) 5 Months Gender: Male Weight: 17 lbs Breed: Chihuahua Pre…" at bounding box center [316, 289] width 111 height 77
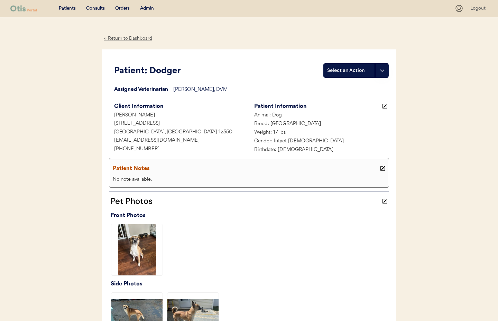
click at [113, 39] on div "← Return to Dashboard" at bounding box center [128, 39] width 52 height 8
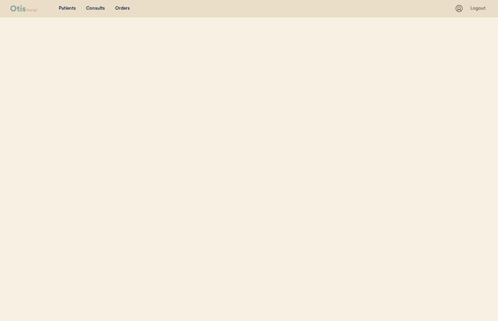
select select ""Name""
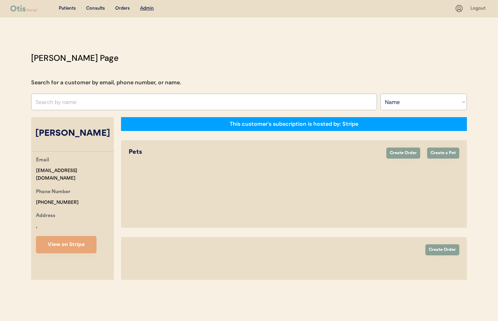
select select "true"
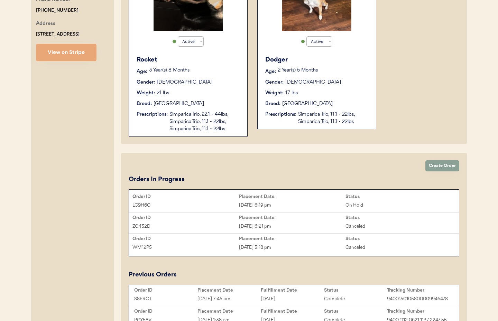
scroll to position [195, 0]
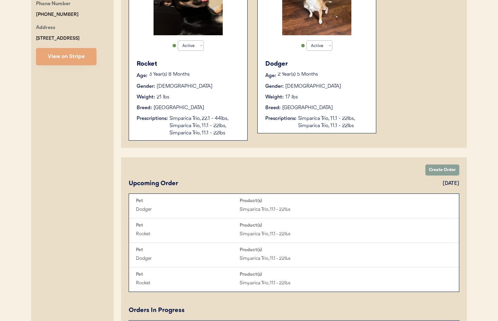
click at [45, 57] on button "View on Stripe" at bounding box center [66, 56] width 60 height 17
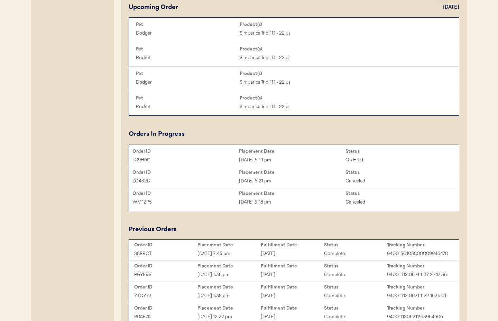
scroll to position [372, 0]
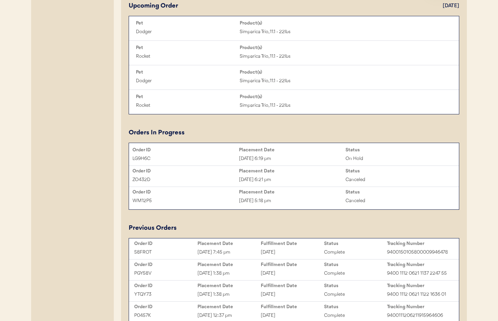
click at [294, 147] on div "Placement Date" at bounding box center [292, 150] width 106 height 6
click at [292, 156] on div "Sep 1, 2025 6:19 pm" at bounding box center [292, 159] width 106 height 8
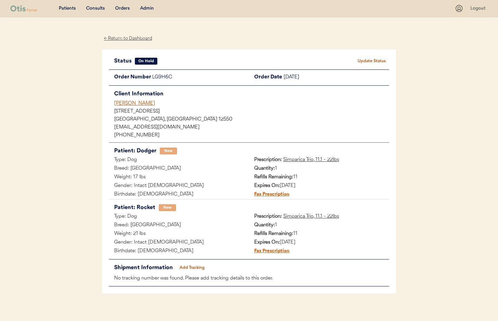
click at [363, 59] on button "Update Status" at bounding box center [371, 61] width 35 height 10
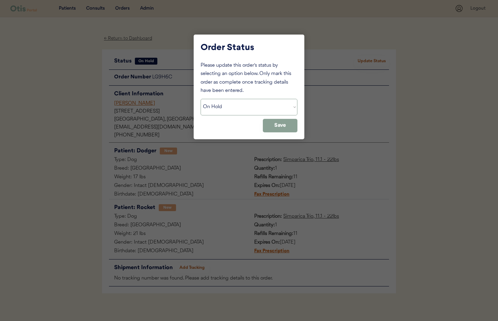
click at [235, 109] on select "Status On Hold New In Progress Complete Pending HW Consent Canceled" at bounding box center [248, 107] width 97 height 17
select select ""new""
click at [200, 99] on select "Status On Hold New In Progress Complete Pending HW Consent Canceled" at bounding box center [248, 107] width 97 height 17
click at [290, 132] on button "Save" at bounding box center [280, 125] width 35 height 13
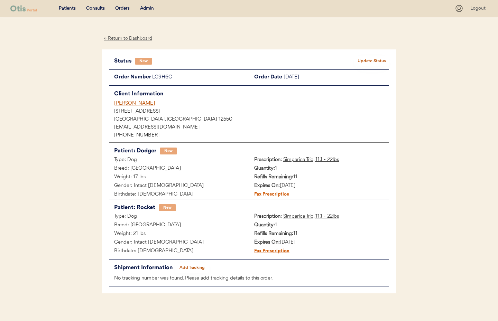
scroll to position [2, 0]
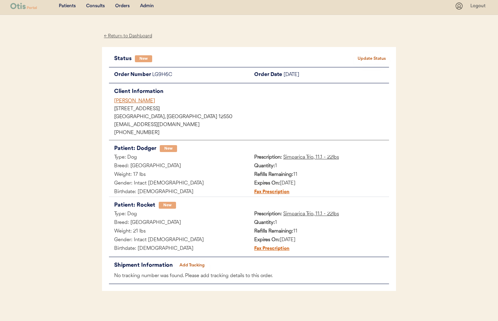
click at [128, 36] on div "← Return to Dashboard" at bounding box center [128, 36] width 52 height 8
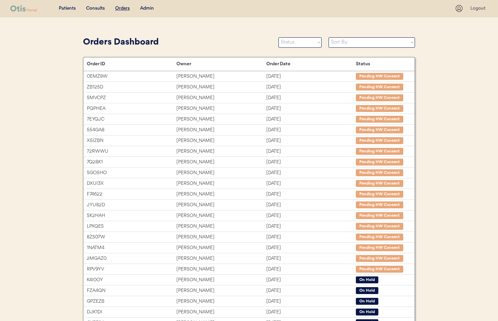
click at [142, 9] on div "Admin" at bounding box center [147, 8] width 14 height 7
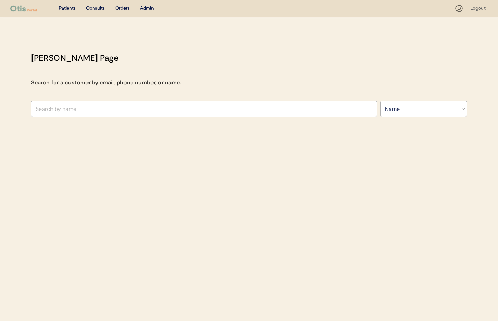
select select ""Name""
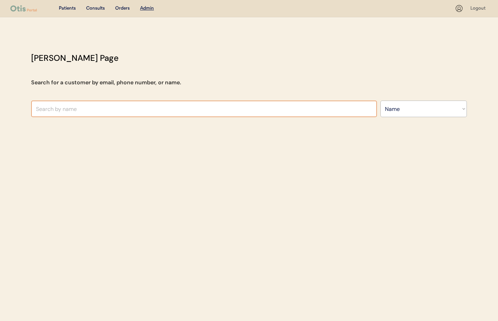
click at [103, 109] on input "text" at bounding box center [204, 109] width 346 height 17
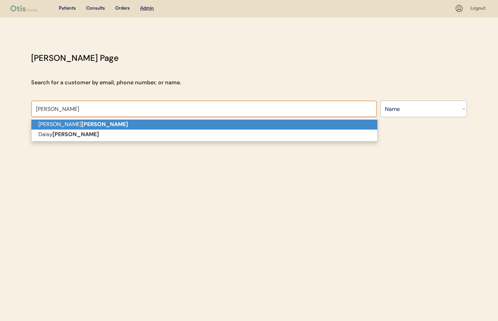
click at [90, 124] on p "Laura Ospina" at bounding box center [204, 125] width 346 height 10
type input "Laura Ospina"
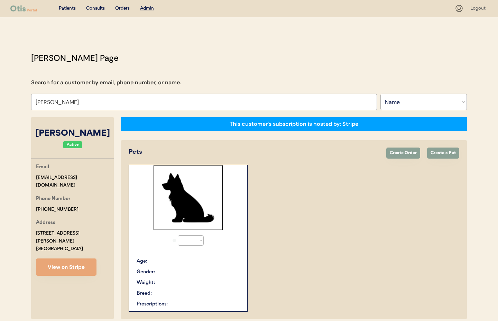
select select "true"
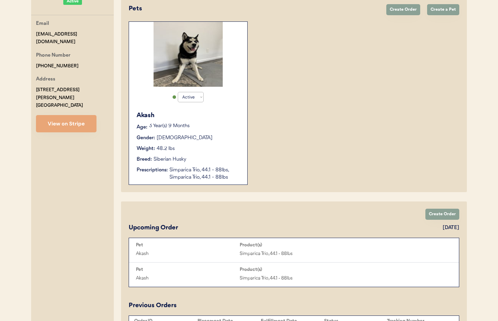
scroll to position [142, 0]
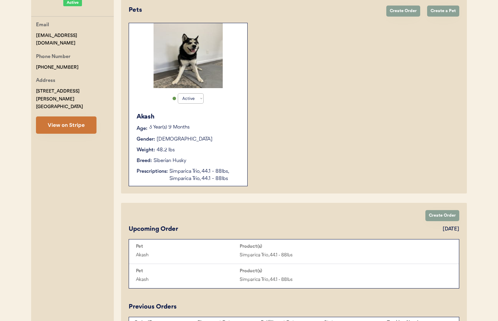
type input "Laura Ospina"
click at [79, 121] on button "View on Stripe" at bounding box center [66, 124] width 60 height 17
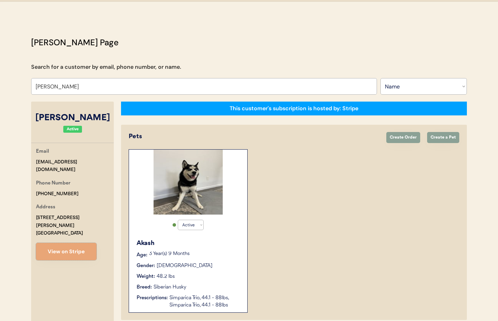
scroll to position [0, 0]
